Goal: Task Accomplishment & Management: Use online tool/utility

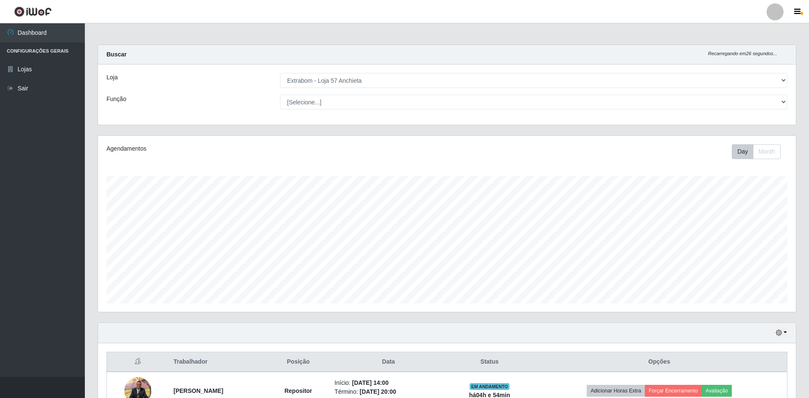
select select "470"
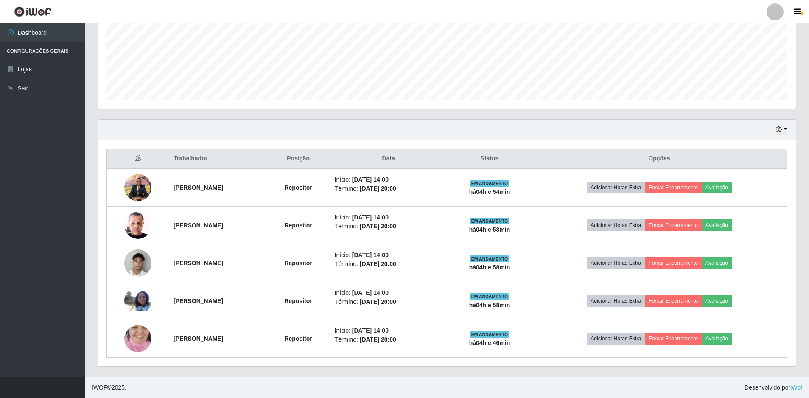
scroll to position [176, 698]
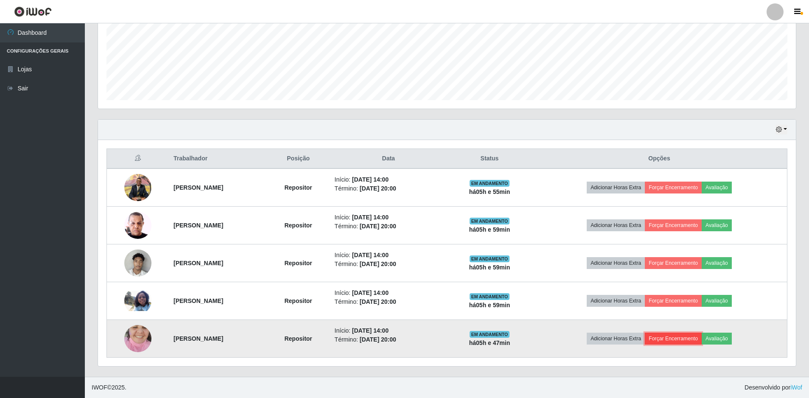
click at [692, 338] on button "Forçar Encerramento" at bounding box center [673, 339] width 57 height 12
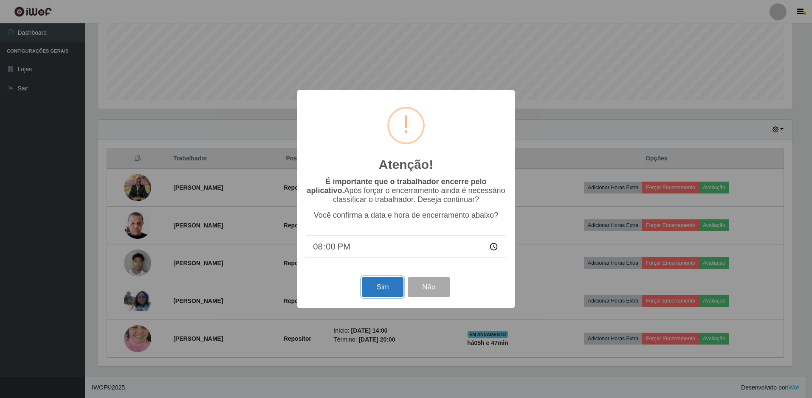
click at [388, 286] on button "Sim" at bounding box center [382, 287] width 41 height 20
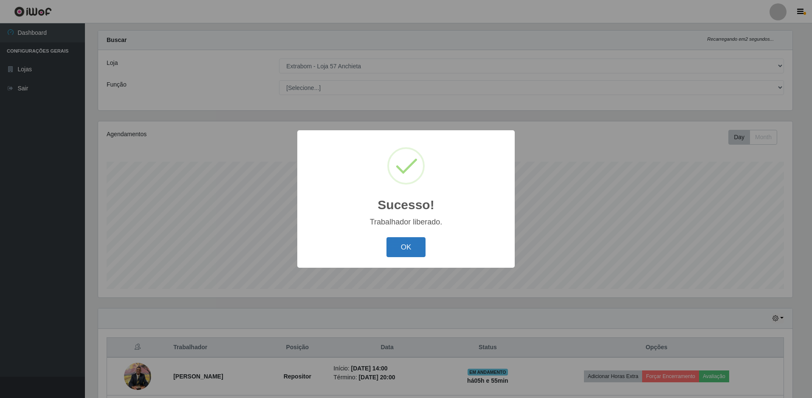
click at [396, 247] on button "OK" at bounding box center [405, 247] width 39 height 20
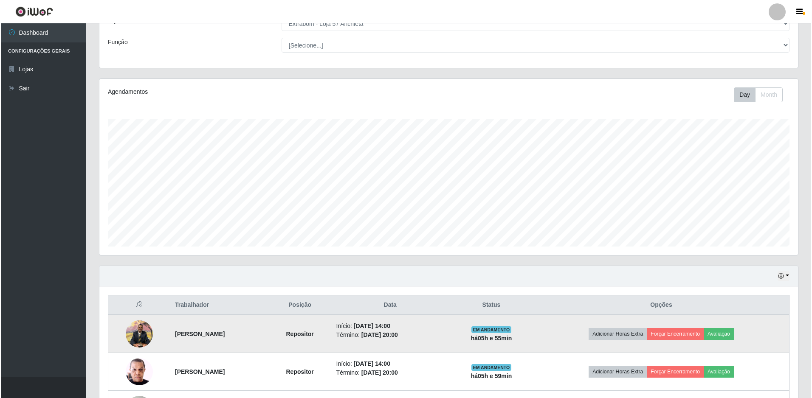
scroll to position [166, 0]
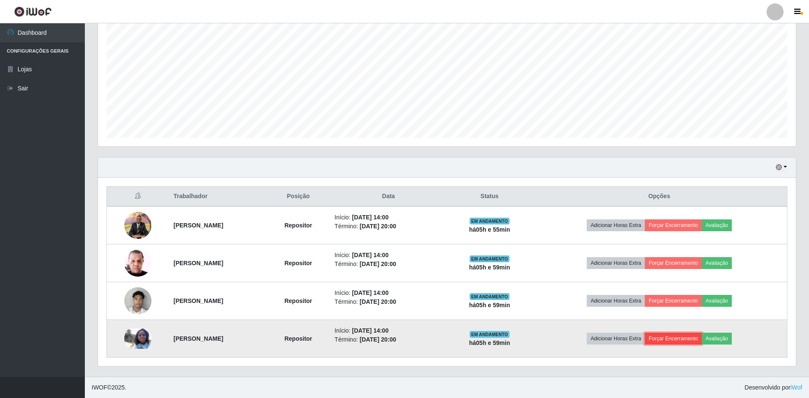
click at [684, 337] on button "Forçar Encerramento" at bounding box center [673, 339] width 57 height 12
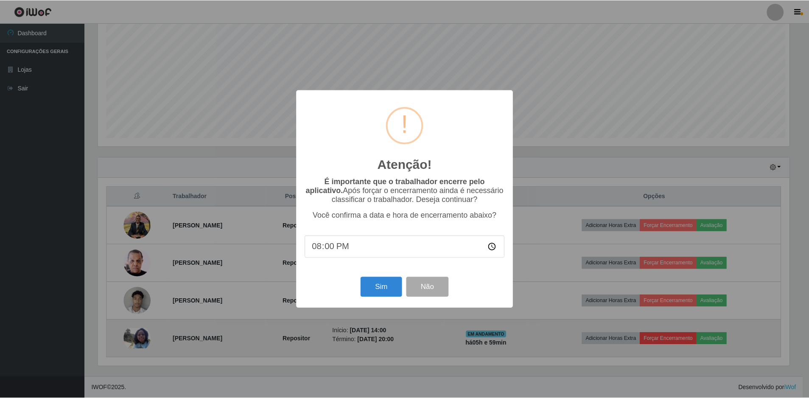
scroll to position [176, 694]
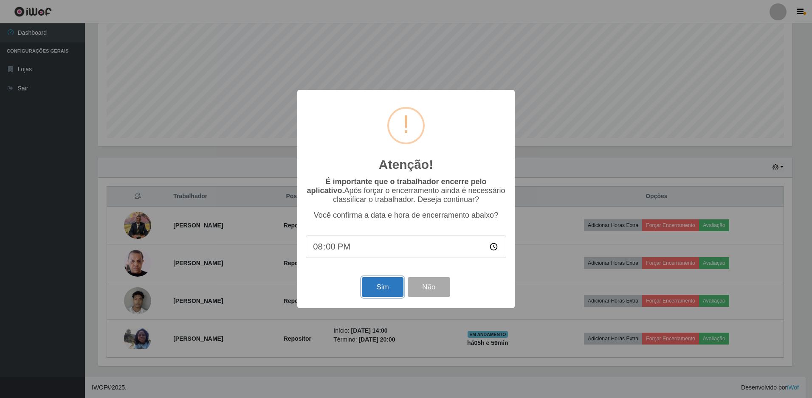
click at [381, 293] on button "Sim" at bounding box center [382, 287] width 41 height 20
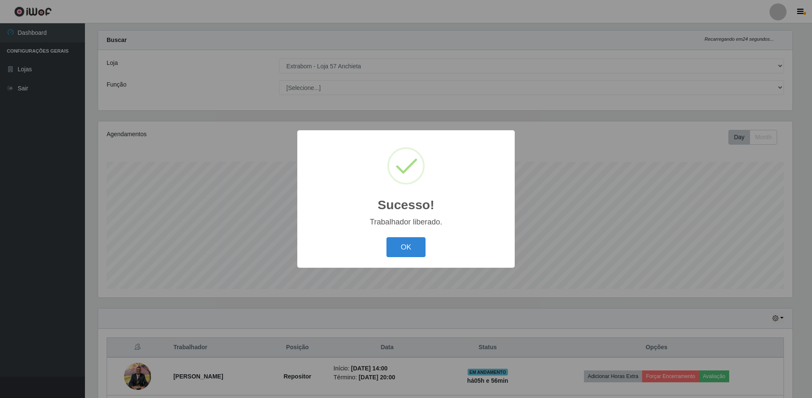
click at [386, 237] on button "OK" at bounding box center [405, 247] width 39 height 20
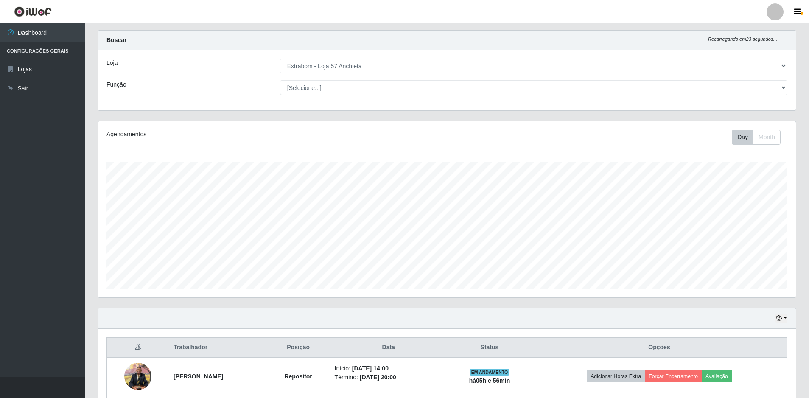
scroll to position [128, 0]
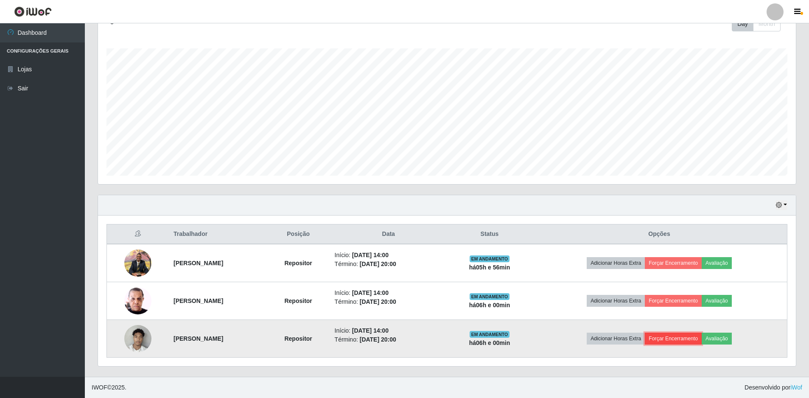
click at [680, 341] on button "Forçar Encerramento" at bounding box center [673, 339] width 57 height 12
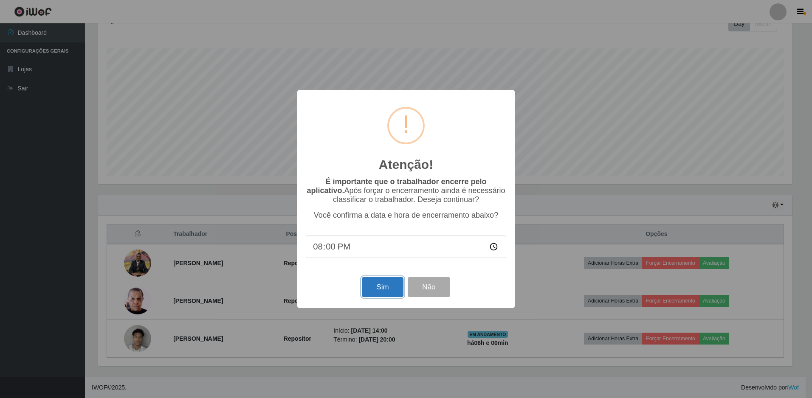
click at [382, 287] on button "Sim" at bounding box center [382, 287] width 41 height 20
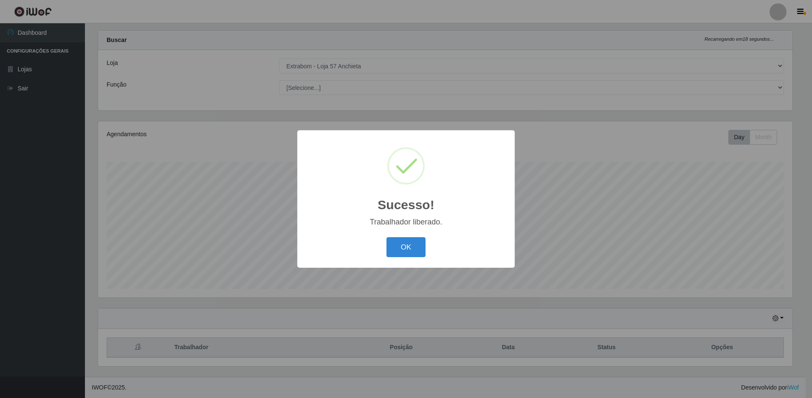
click at [386, 237] on button "OK" at bounding box center [405, 247] width 39 height 20
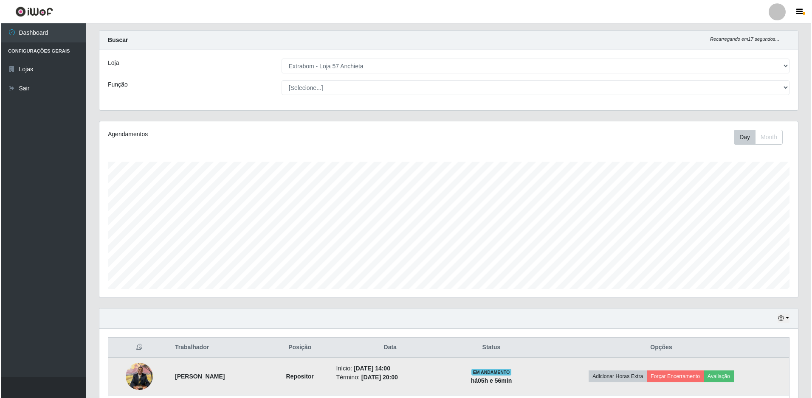
scroll to position [90, 0]
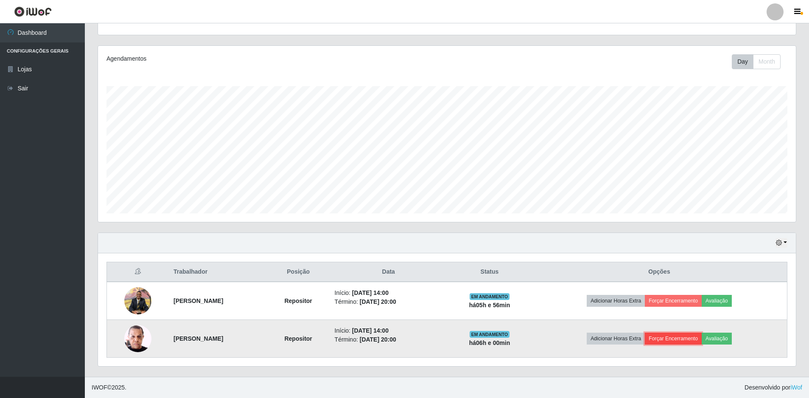
click at [683, 341] on button "Forçar Encerramento" at bounding box center [673, 339] width 57 height 12
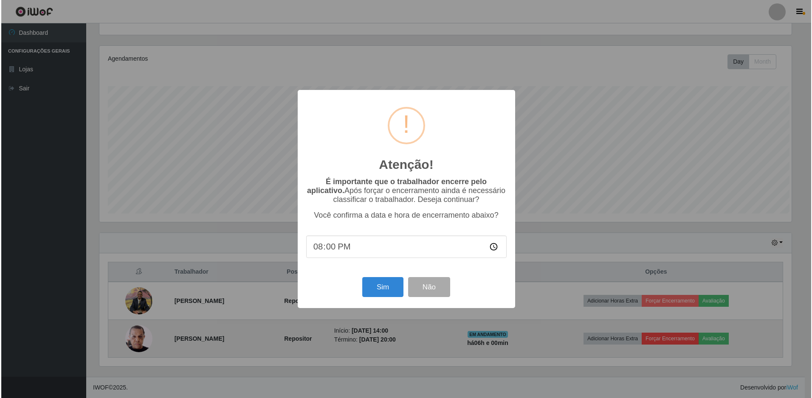
scroll to position [0, 0]
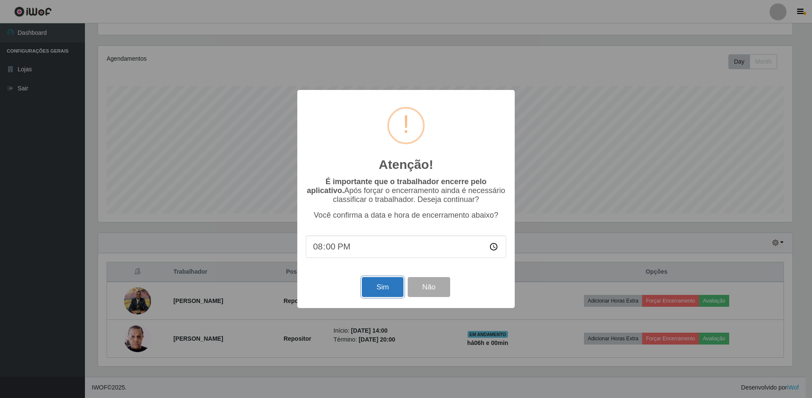
click at [381, 290] on button "Sim" at bounding box center [382, 287] width 41 height 20
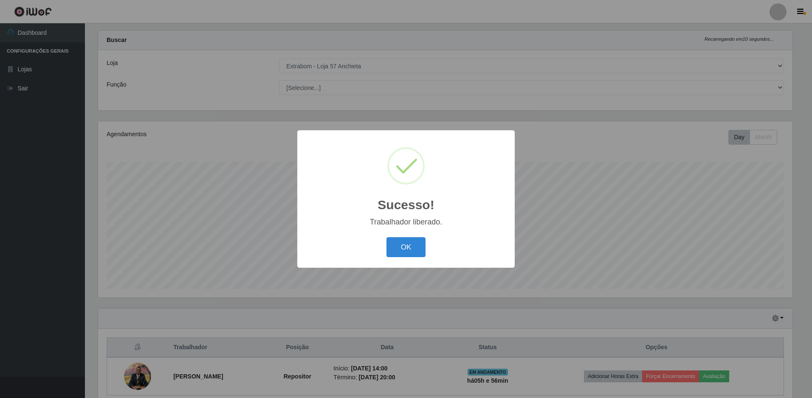
click at [386, 237] on button "OK" at bounding box center [405, 247] width 39 height 20
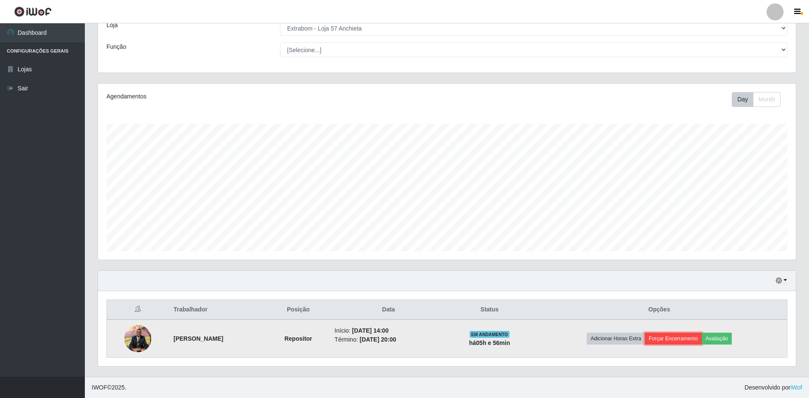
click at [688, 337] on button "Forçar Encerramento" at bounding box center [673, 339] width 57 height 12
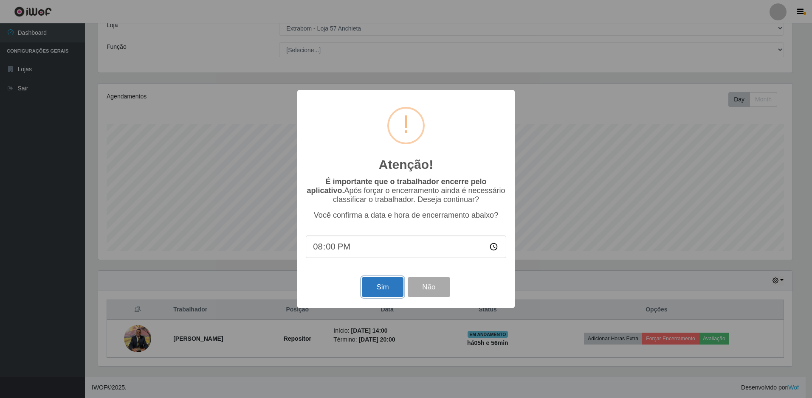
click at [374, 286] on button "Sim" at bounding box center [382, 287] width 41 height 20
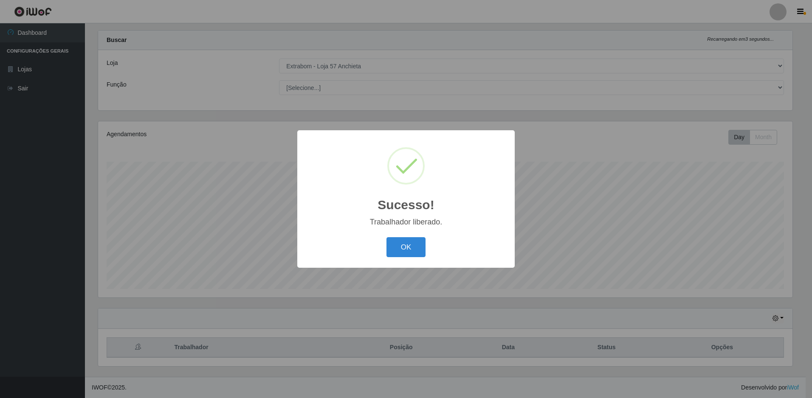
click at [386, 237] on button "OK" at bounding box center [405, 247] width 39 height 20
